Goal: Register for event/course

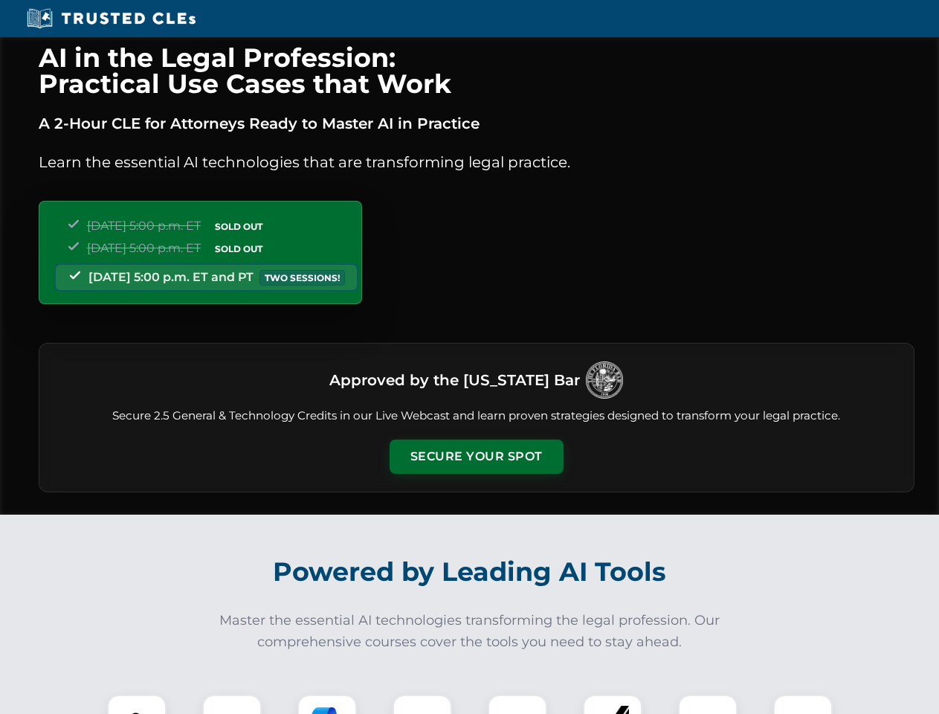
click at [476, 457] on button "Secure Your Spot" at bounding box center [477, 456] width 174 height 34
click at [137, 704] on img at bounding box center [136, 724] width 43 height 43
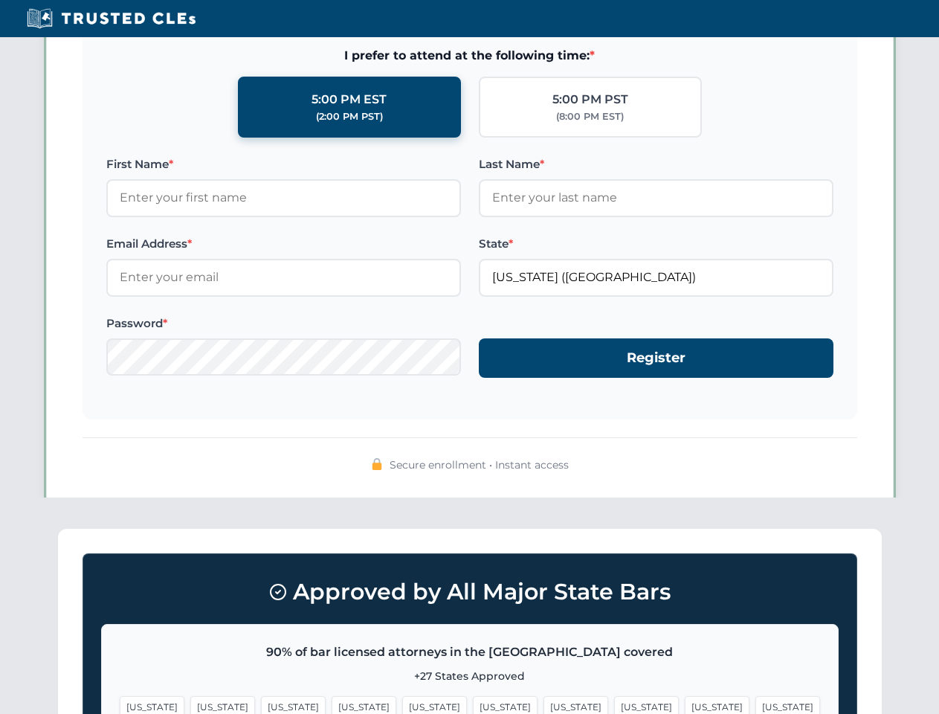
click at [544, 704] on span "[US_STATE]" at bounding box center [576, 707] width 65 height 22
click at [685, 704] on span "[US_STATE]" at bounding box center [717, 707] width 65 height 22
